Goal: Obtain resource: Download file/media

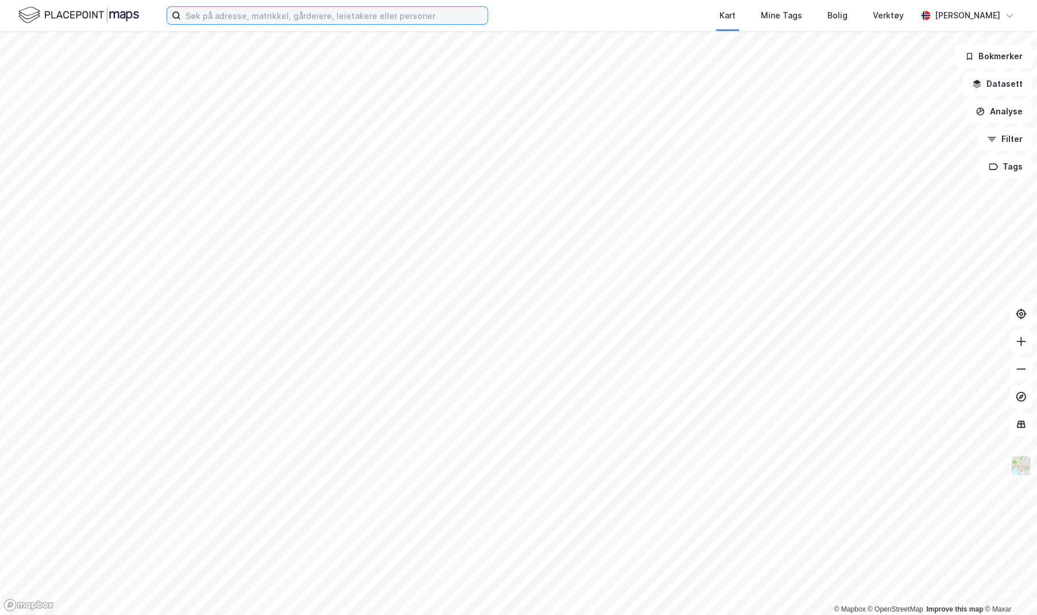
click at [404, 16] on input at bounding box center [334, 15] width 307 height 17
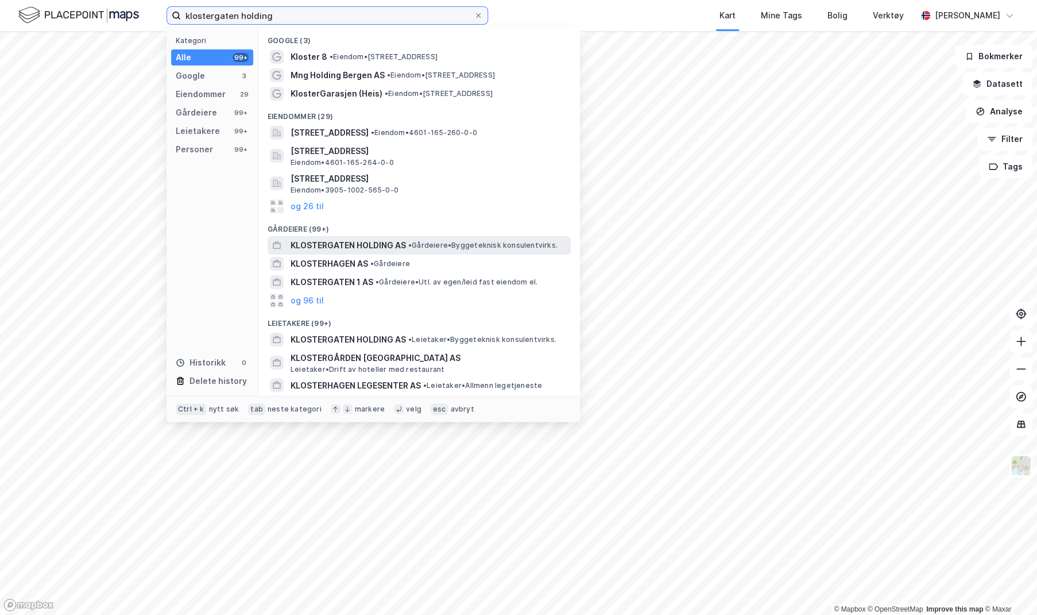
type input "klostergaten holding"
click at [442, 239] on div "KLOSTERGATEN HOLDING AS • [PERSON_NAME] konsulentvirks." at bounding box center [430, 245] width 278 height 14
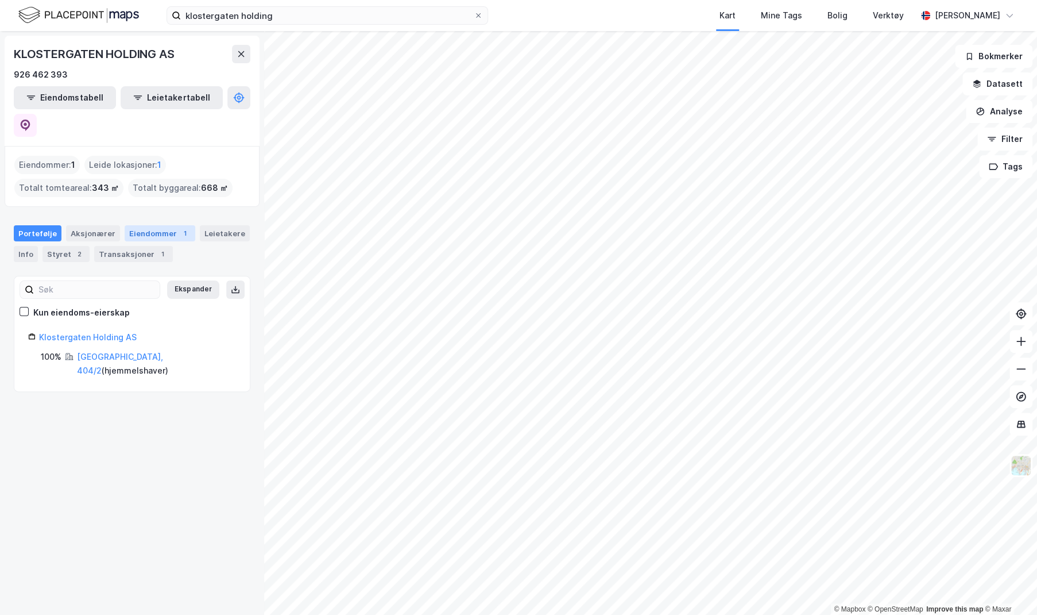
click at [142, 225] on div "Eiendommer 1" at bounding box center [160, 233] width 71 height 16
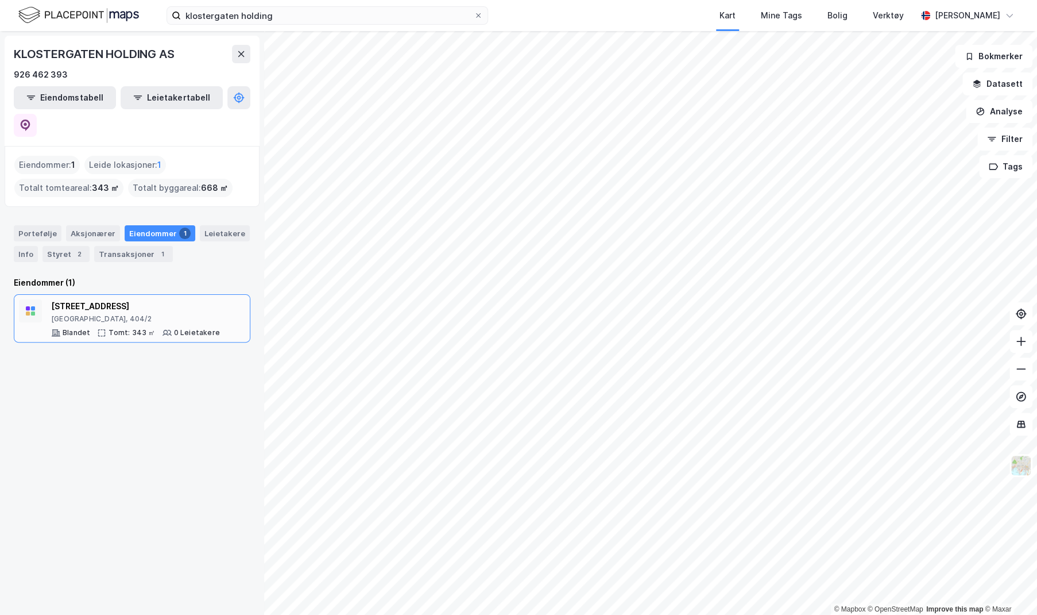
click at [86, 299] on div "[STREET_ADDRESS]" at bounding box center [135, 306] width 169 height 14
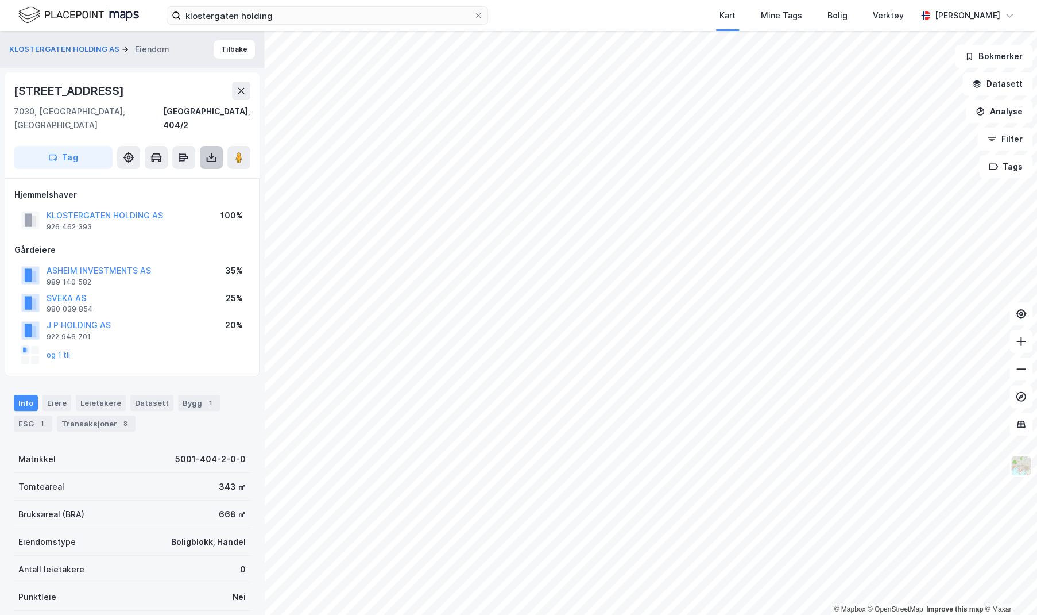
click at [211, 152] on icon at bounding box center [211, 157] width 11 height 11
click at [188, 173] on div "Last ned grunnbok" at bounding box center [162, 180] width 122 height 18
